Goal: Information Seeking & Learning: Learn about a topic

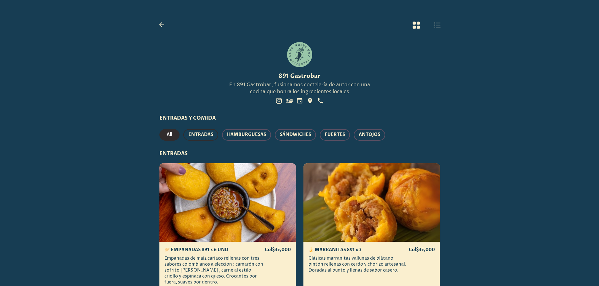
click at [202, 137] on span "ENTRADAS" at bounding box center [200, 135] width 25 height 8
click at [226, 136] on button "HAMBURGUESAS" at bounding box center [246, 135] width 49 height 12
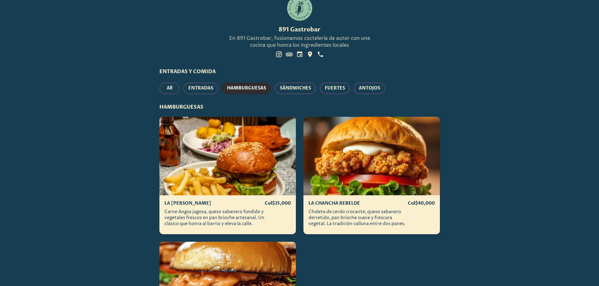
scroll to position [36, 0]
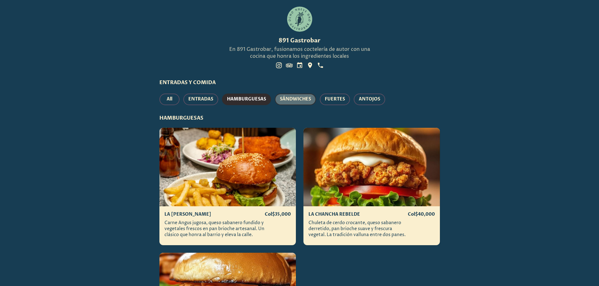
click at [314, 98] on button "SÁNDWICHES" at bounding box center [295, 100] width 41 height 12
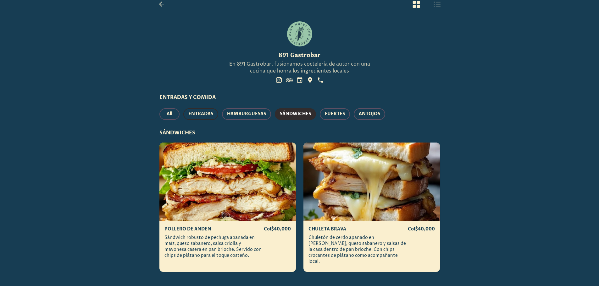
click at [200, 114] on span "ENTRADAS" at bounding box center [200, 114] width 25 height 8
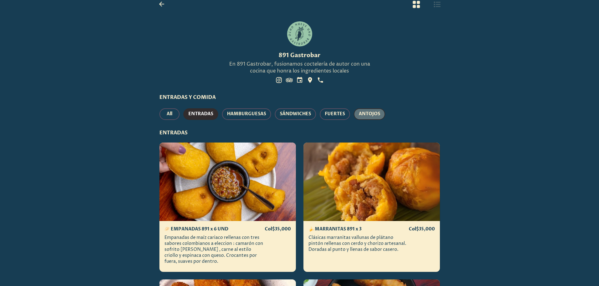
click at [380, 118] on button "ANTOJOS" at bounding box center [369, 114] width 31 height 12
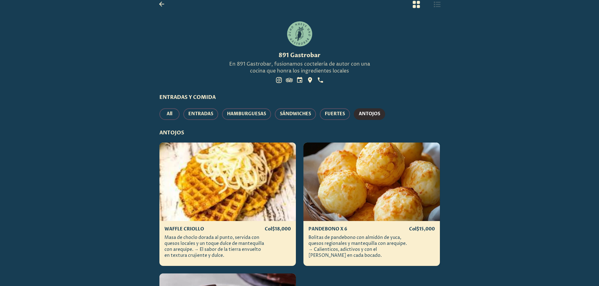
scroll to position [152, 0]
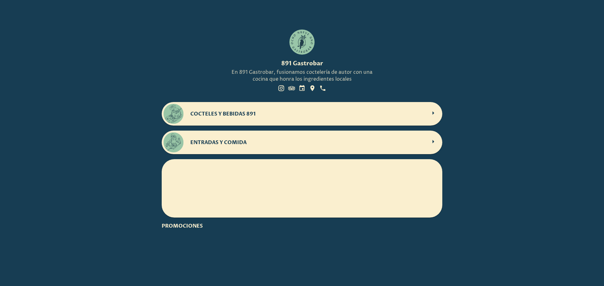
click at [260, 112] on h2 "COCTELES Y BEBIDAS 891" at bounding box center [308, 114] width 236 height 7
